Goal: Information Seeking & Learning: Learn about a topic

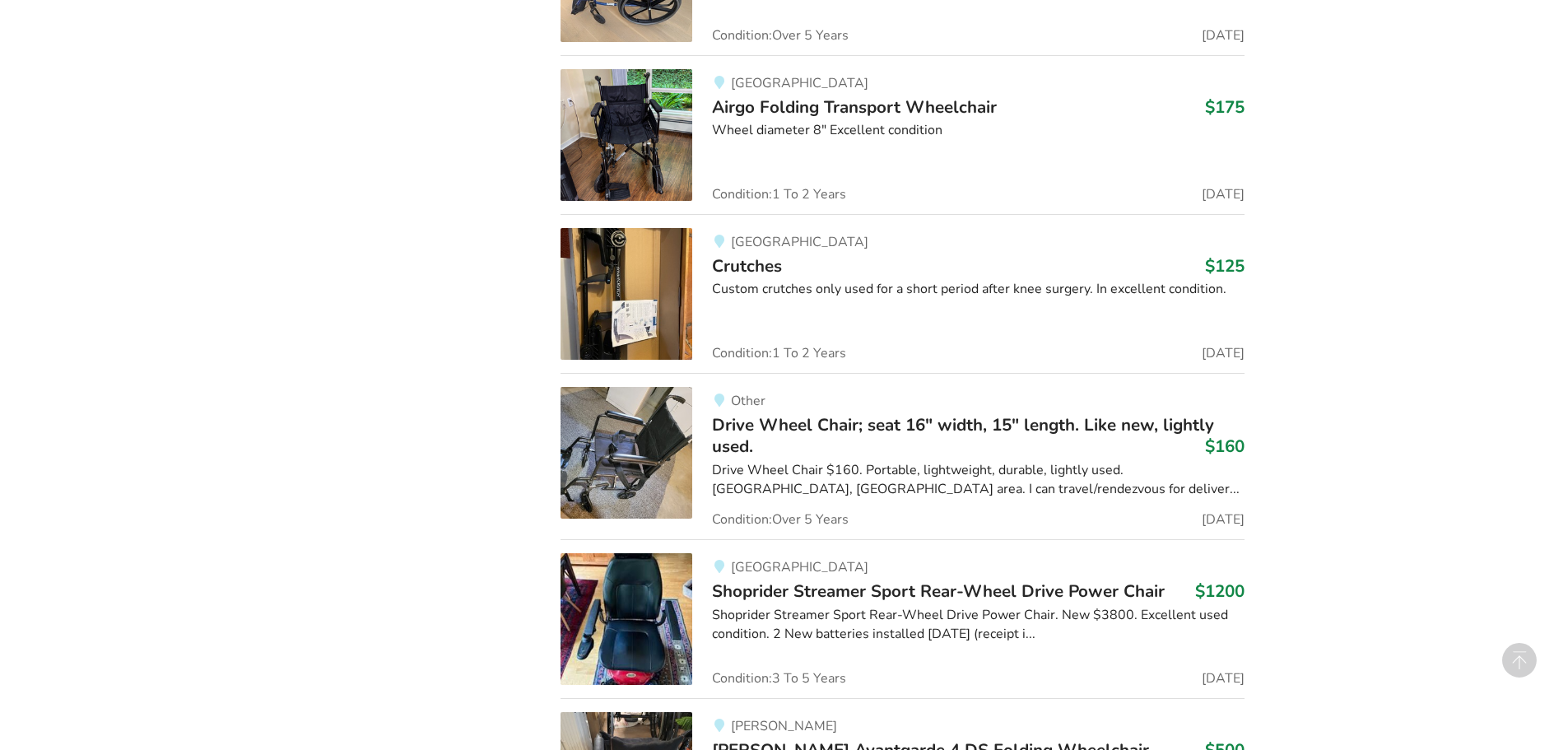
scroll to position [3518, 0]
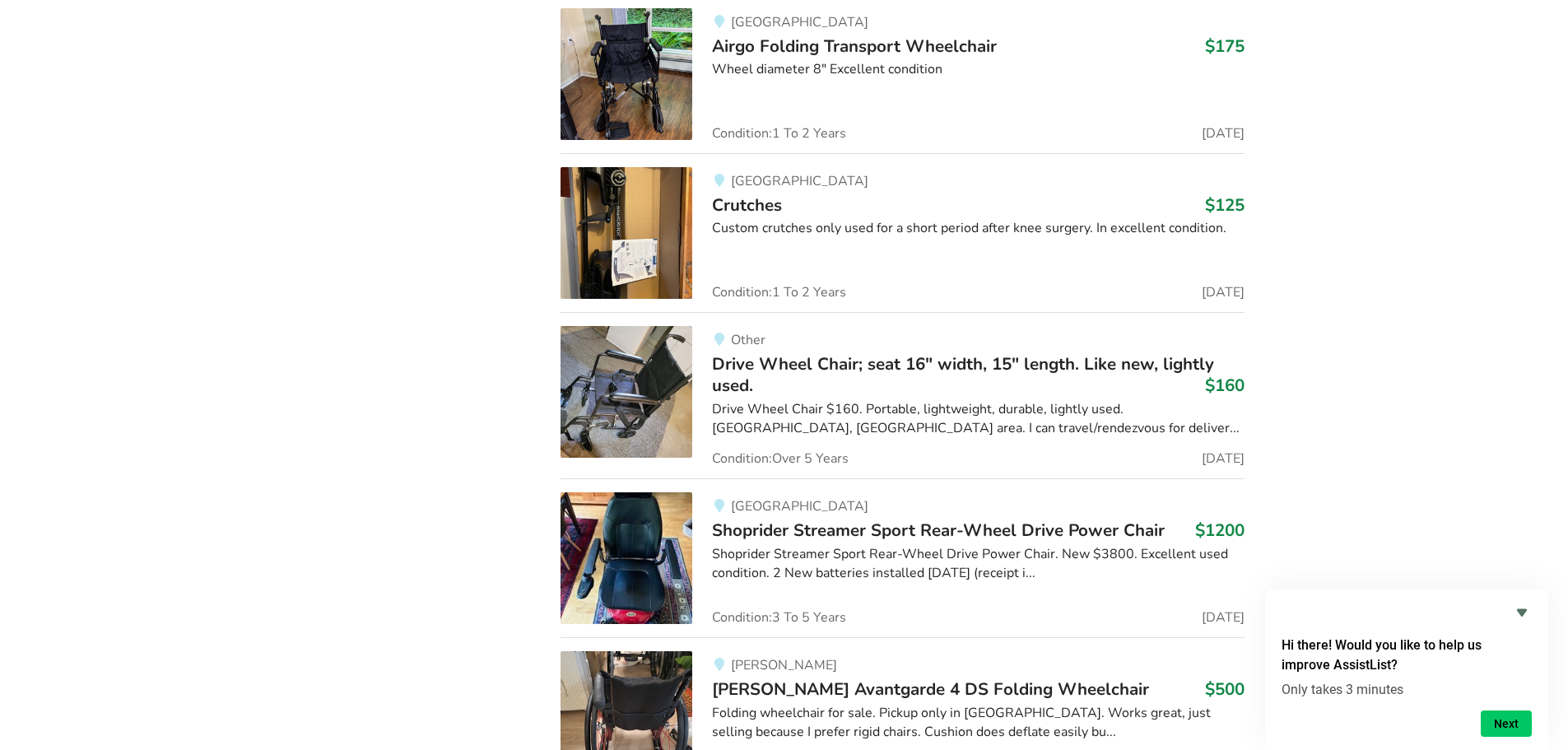
click at [585, 72] on img at bounding box center [625, 73] width 131 height 131
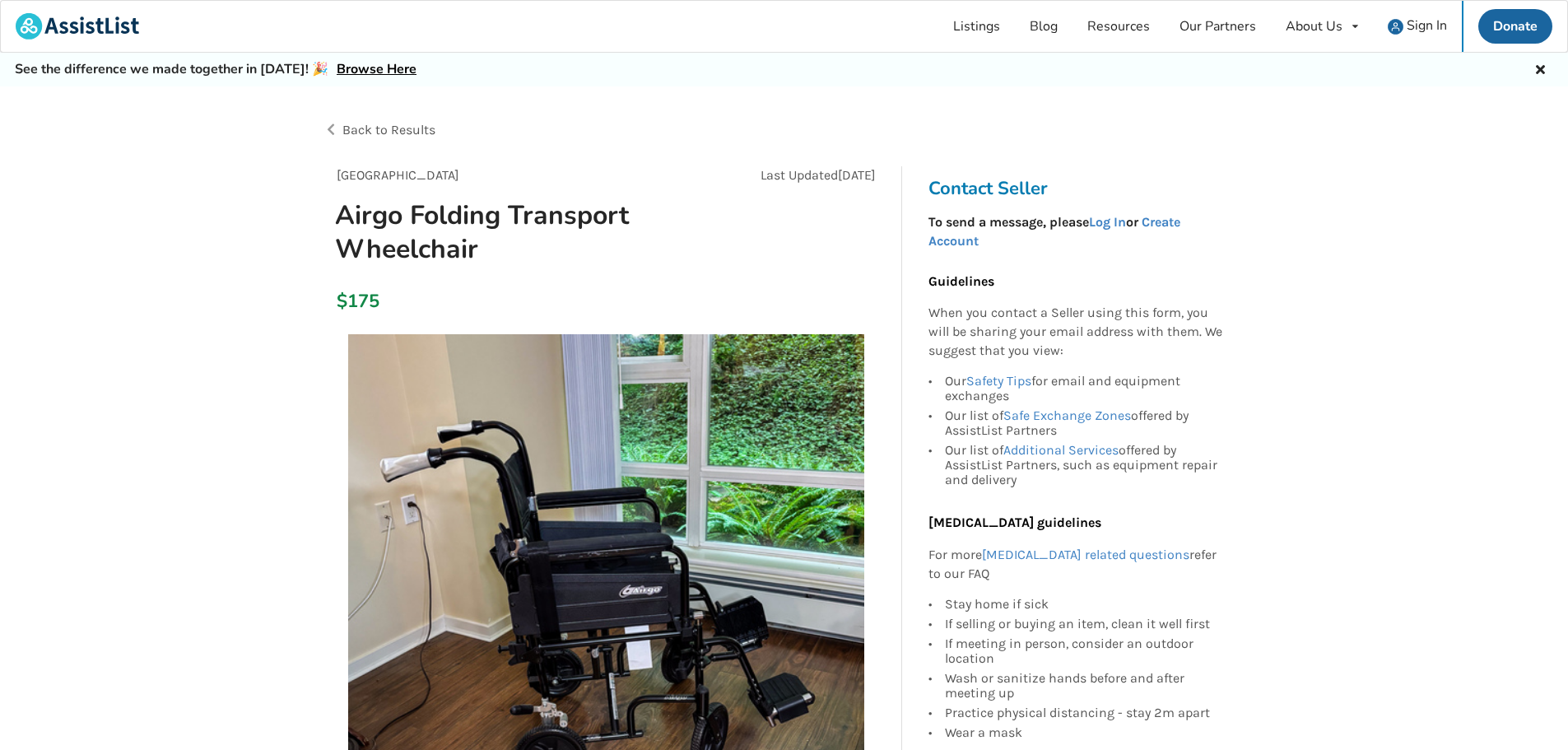
scroll to position [83, 0]
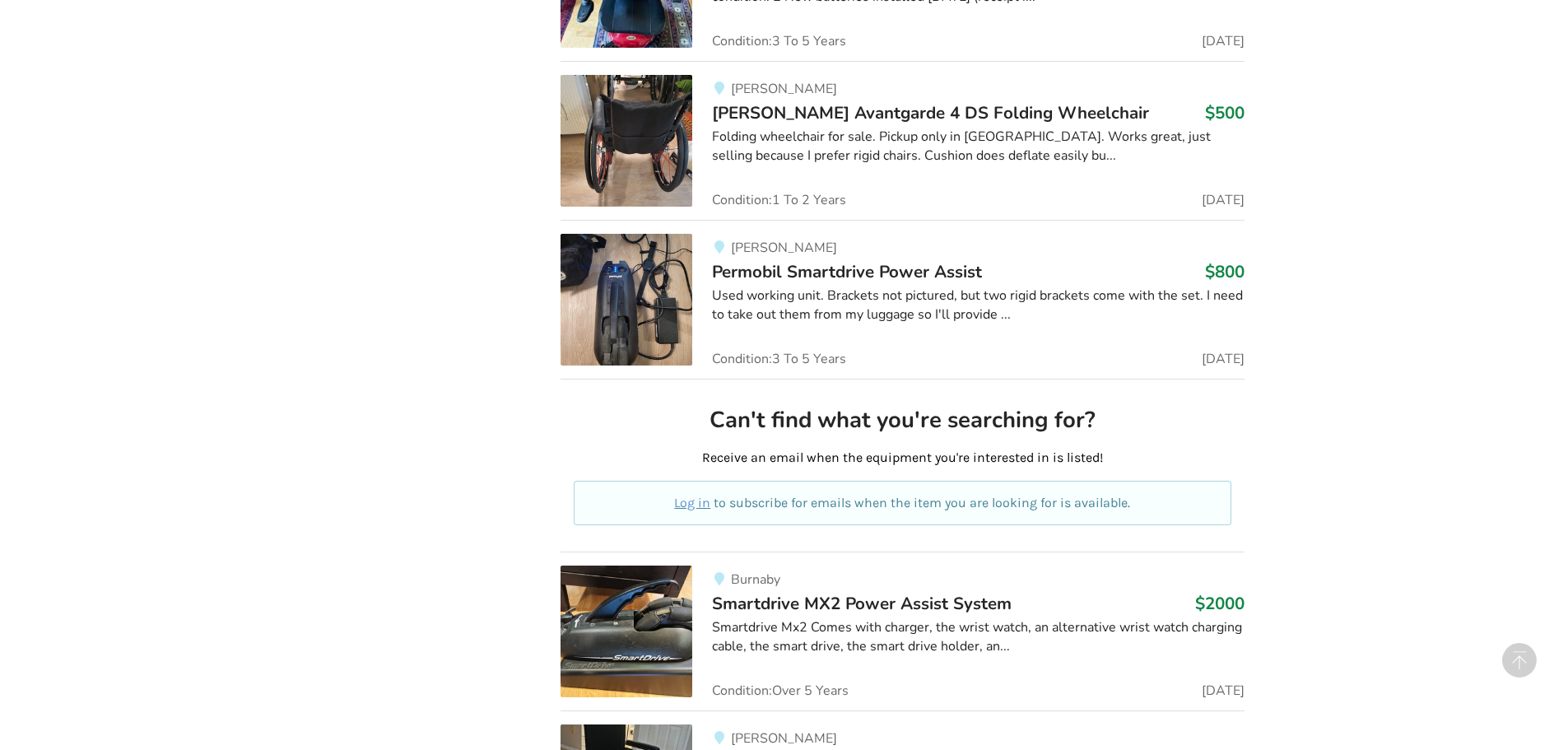
scroll to position [4505, 0]
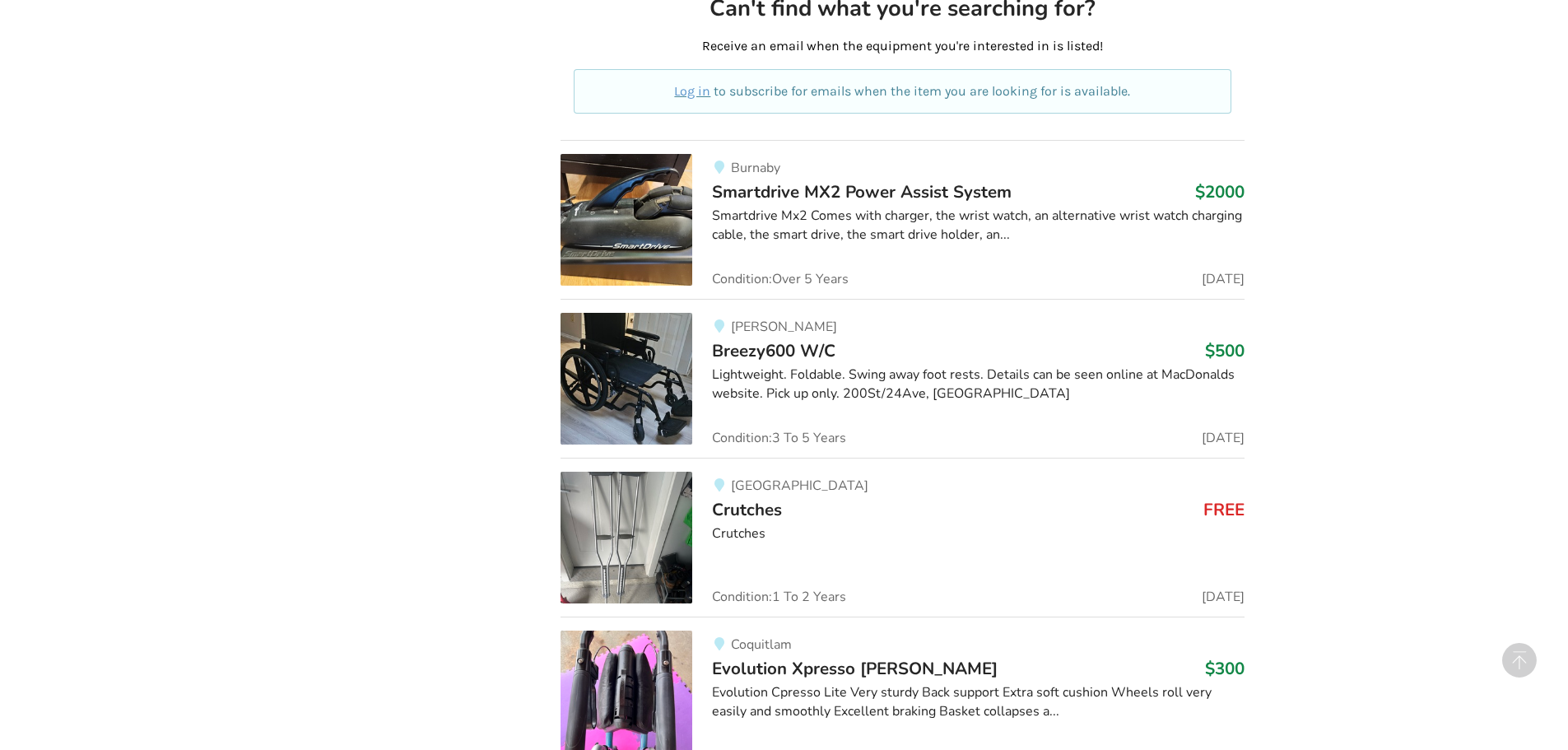
click at [647, 527] on img at bounding box center [625, 537] width 131 height 131
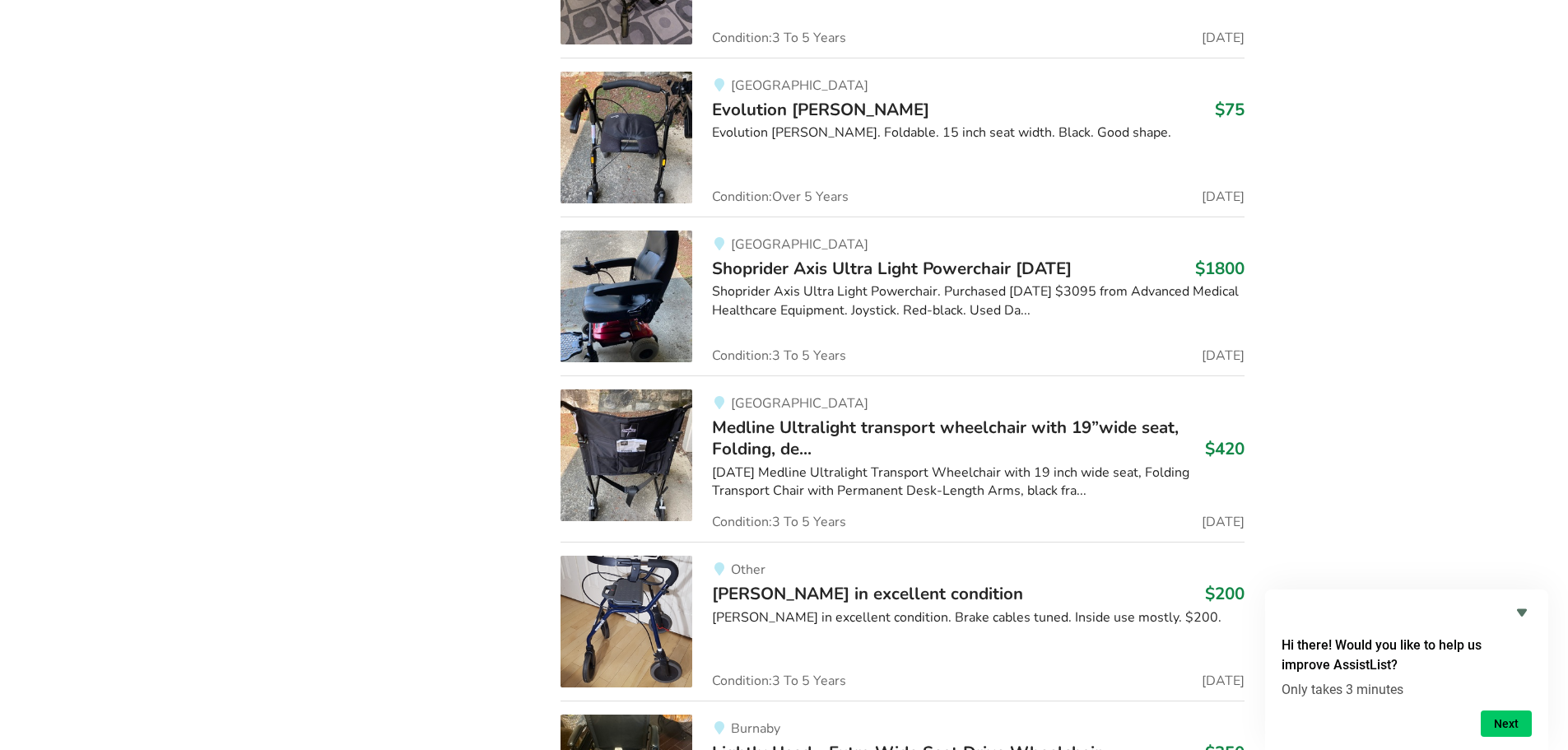
scroll to position [9527, 0]
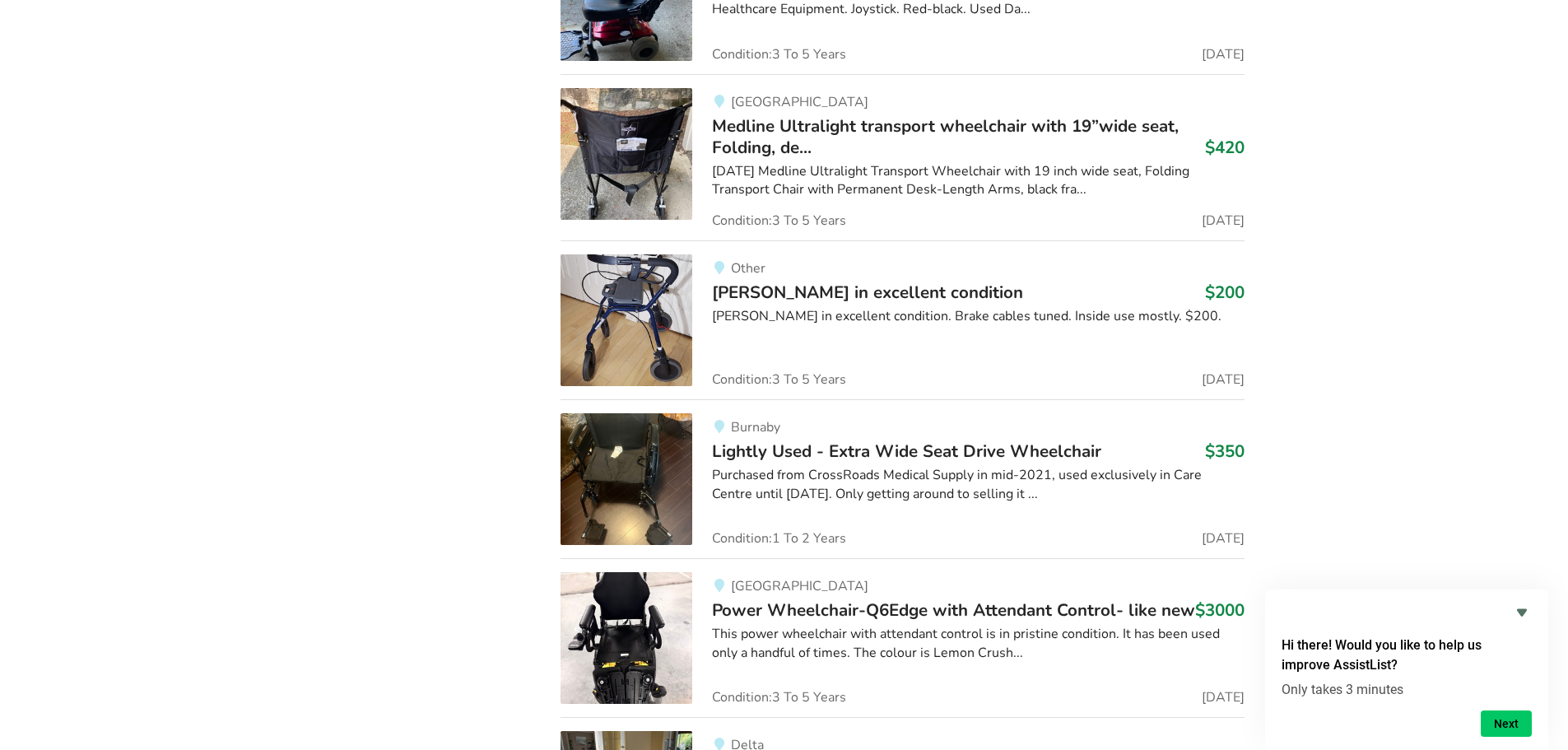
click at [658, 154] on img at bounding box center [625, 154] width 131 height 131
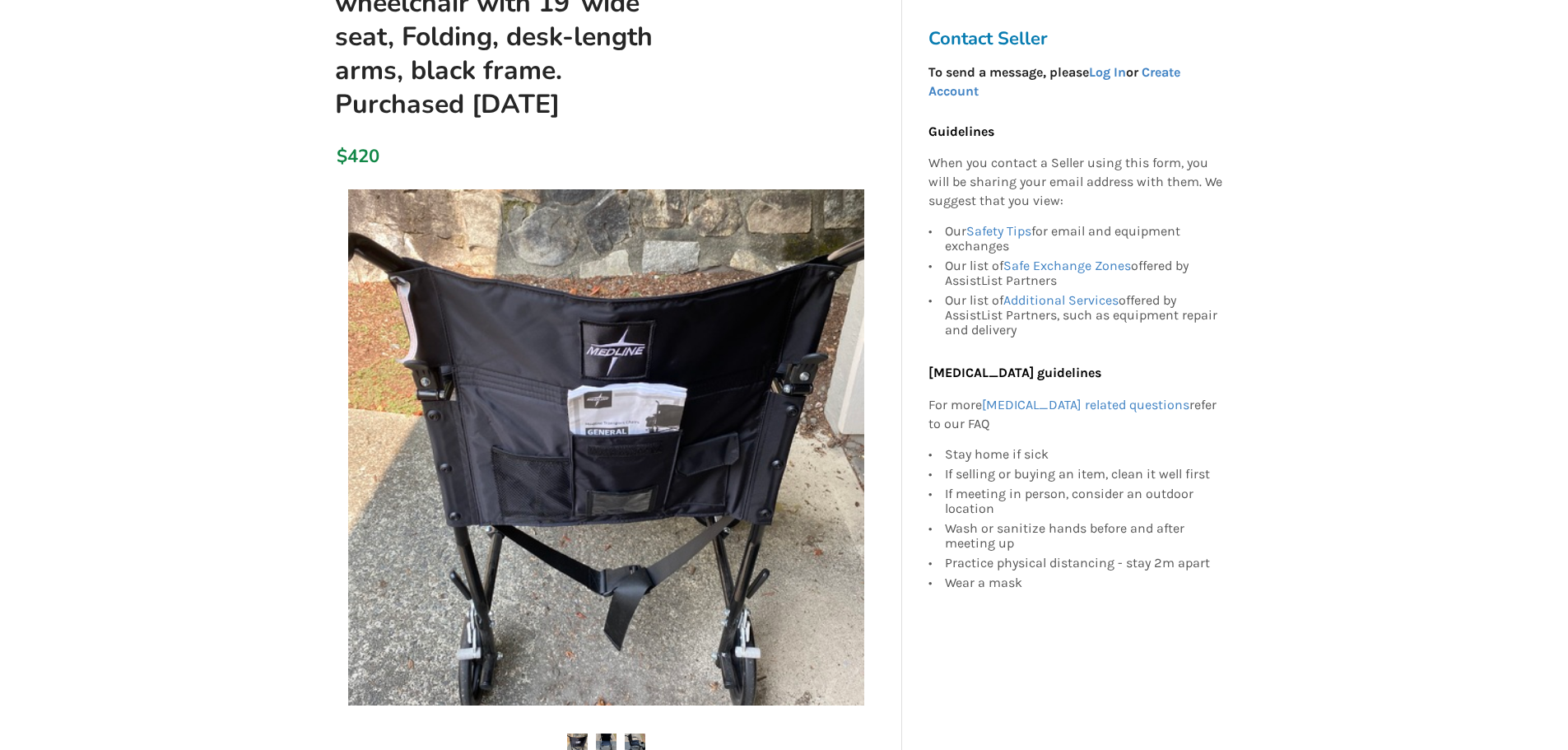
scroll to position [247, 0]
